Goal: Task Accomplishment & Management: Complete application form

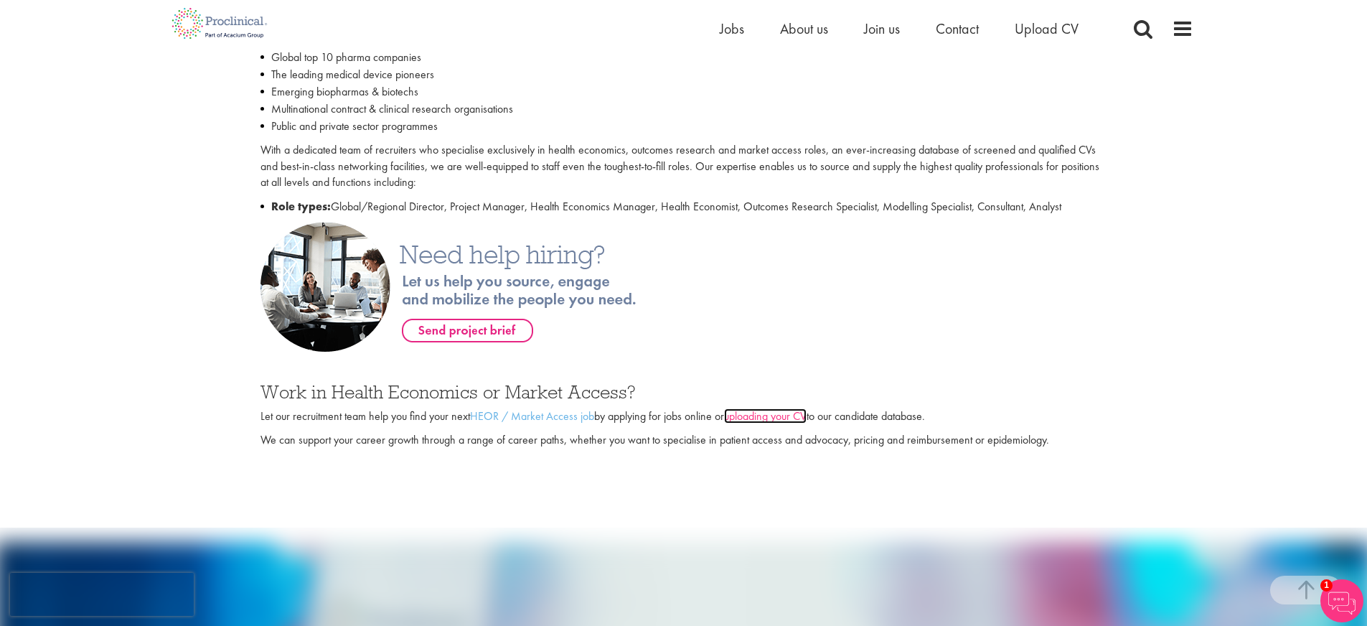
click at [788, 419] on link "uploading your CV" at bounding box center [765, 415] width 83 height 15
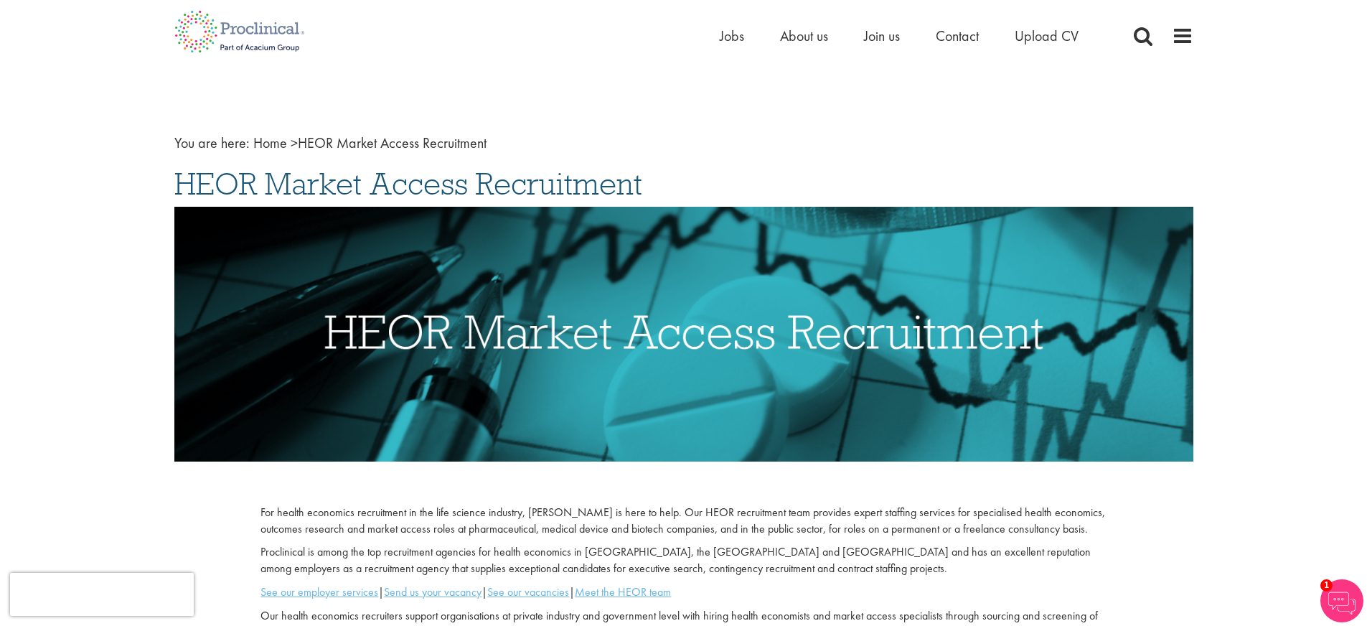
click at [1344, 596] on img at bounding box center [1342, 600] width 43 height 43
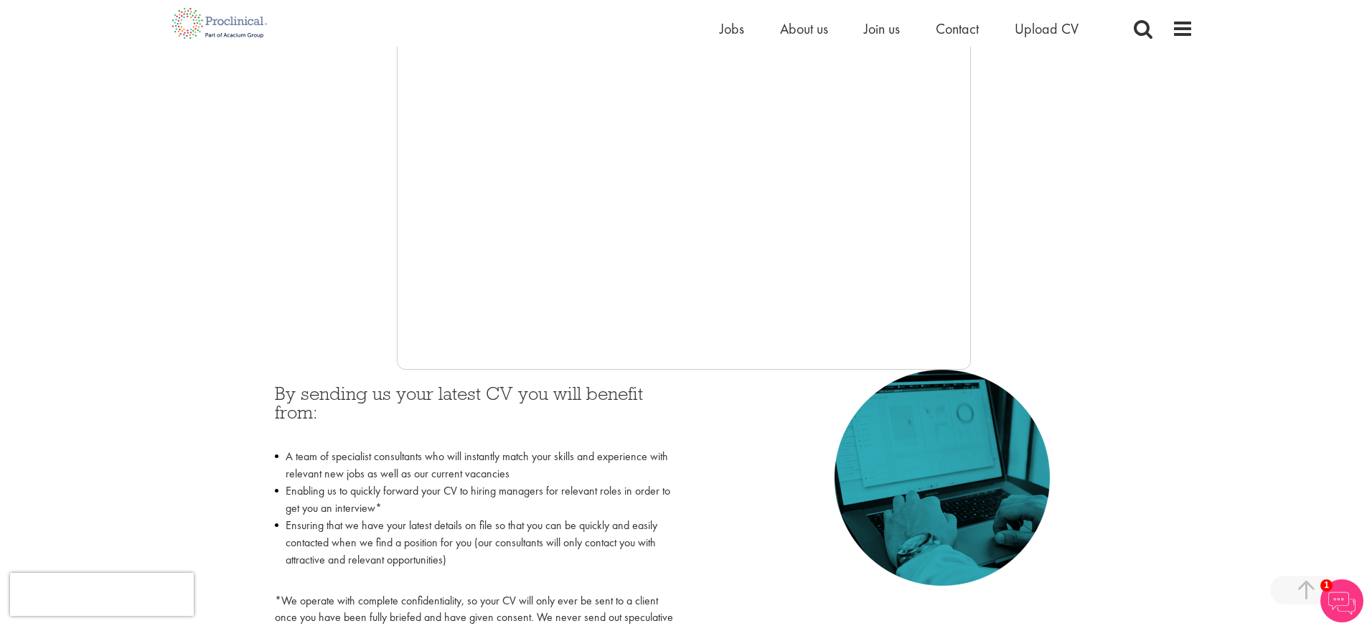
scroll to position [349, 0]
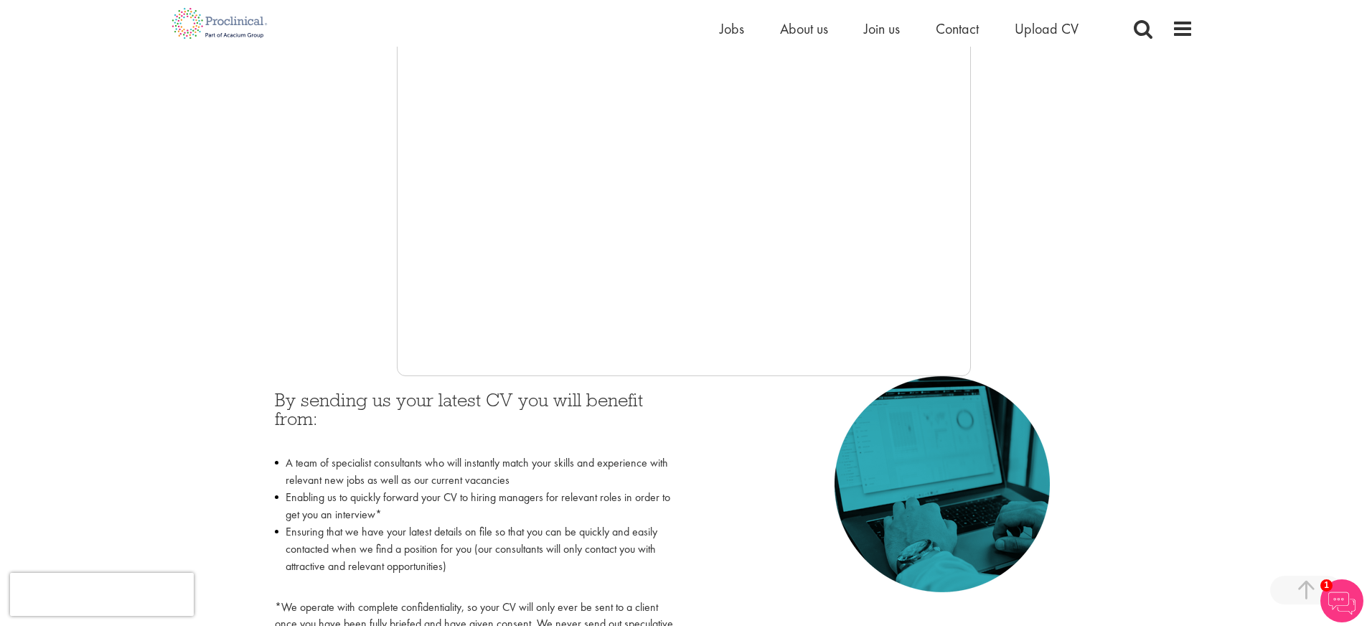
click at [333, 303] on div at bounding box center [683, 160] width 1019 height 431
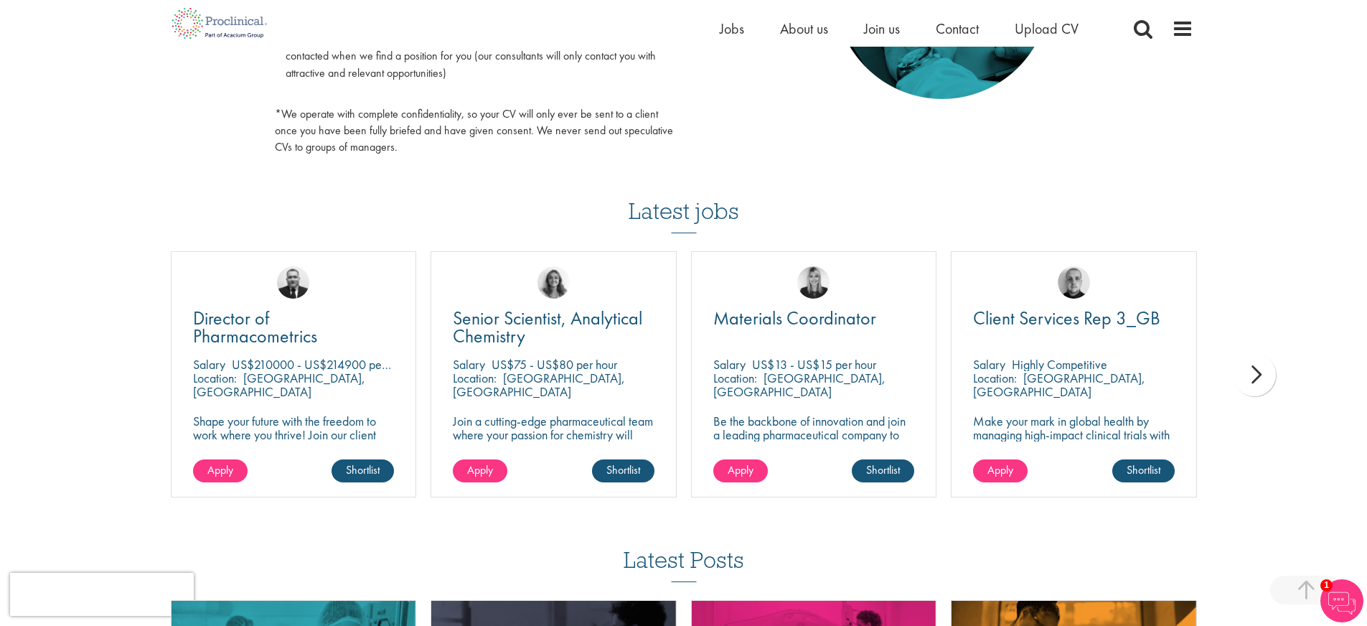
scroll to position [376, 0]
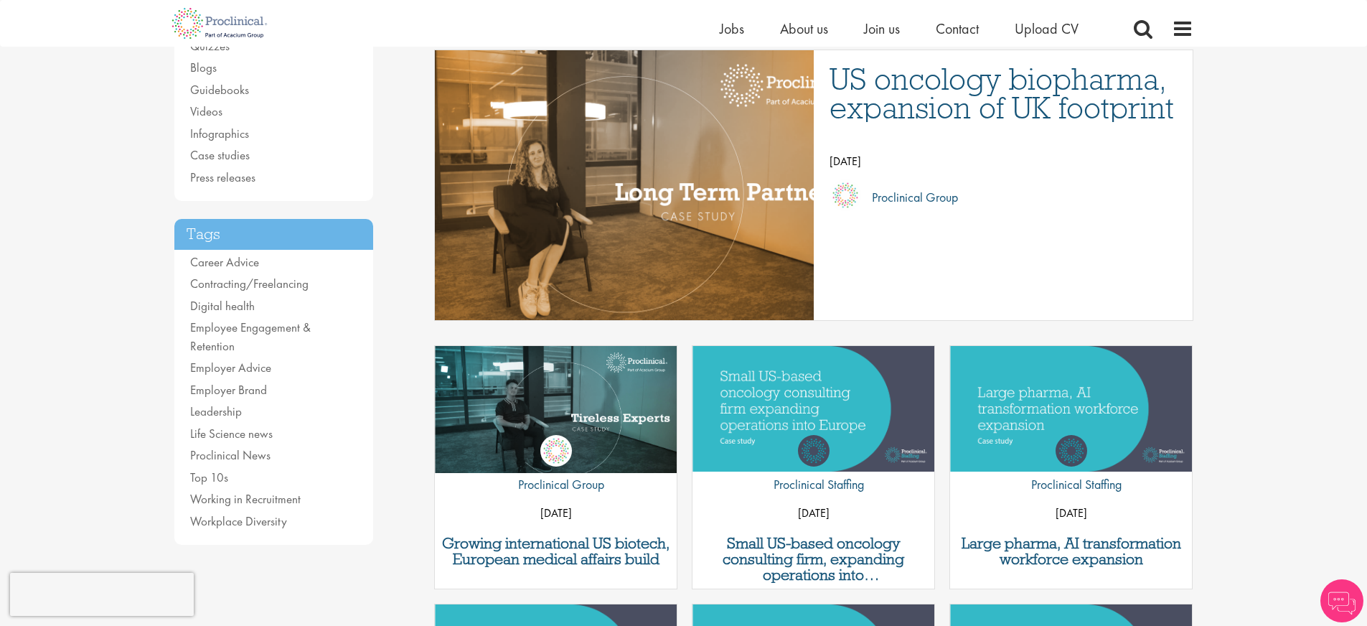
scroll to position [189, 0]
